Goal: Task Accomplishment & Management: Manage account settings

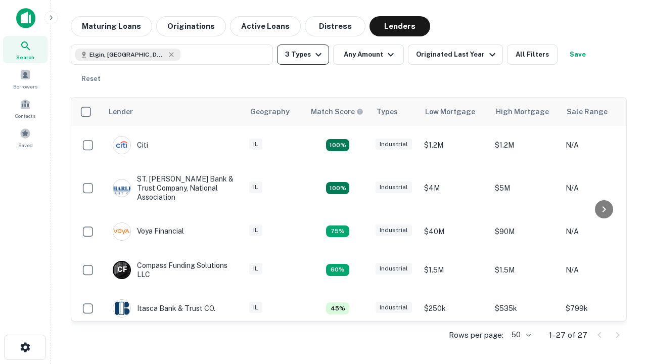
click at [303, 55] on button "3 Types" at bounding box center [303, 55] width 52 height 20
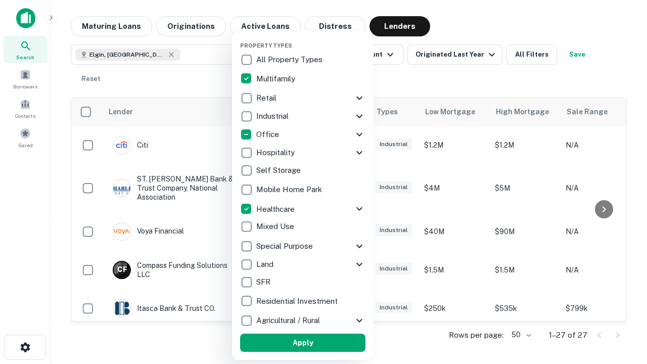
click at [303, 343] on button "Apply" at bounding box center [302, 343] width 125 height 18
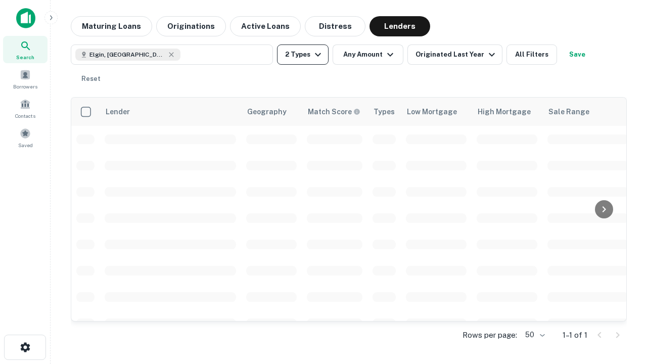
click at [303, 55] on button "2 Types" at bounding box center [303, 55] width 52 height 20
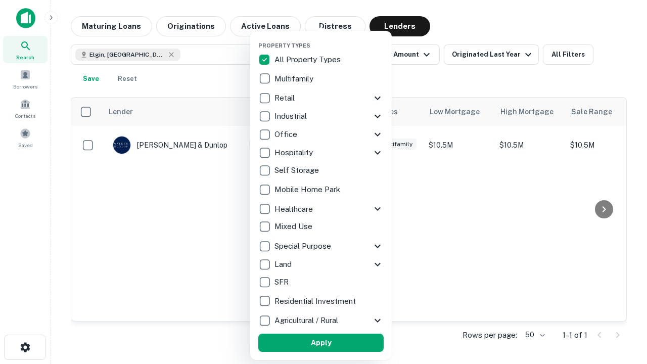
click at [321, 343] on button "Apply" at bounding box center [320, 343] width 125 height 18
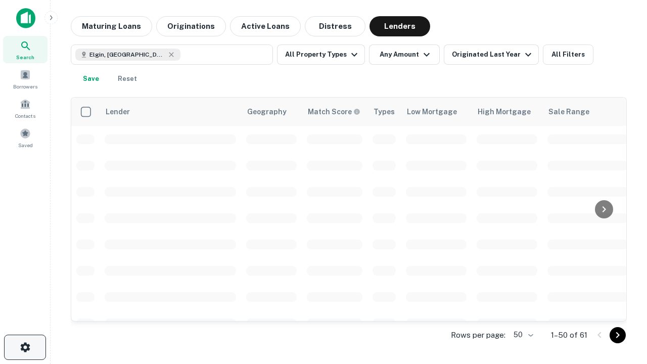
click at [25, 347] on icon "button" at bounding box center [25, 347] width 12 height 12
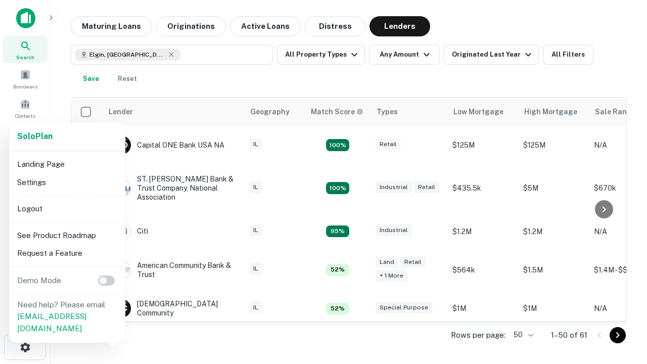
click at [67, 208] on li "Logout" at bounding box center [67, 209] width 108 height 18
